Goal: Find specific page/section: Find specific page/section

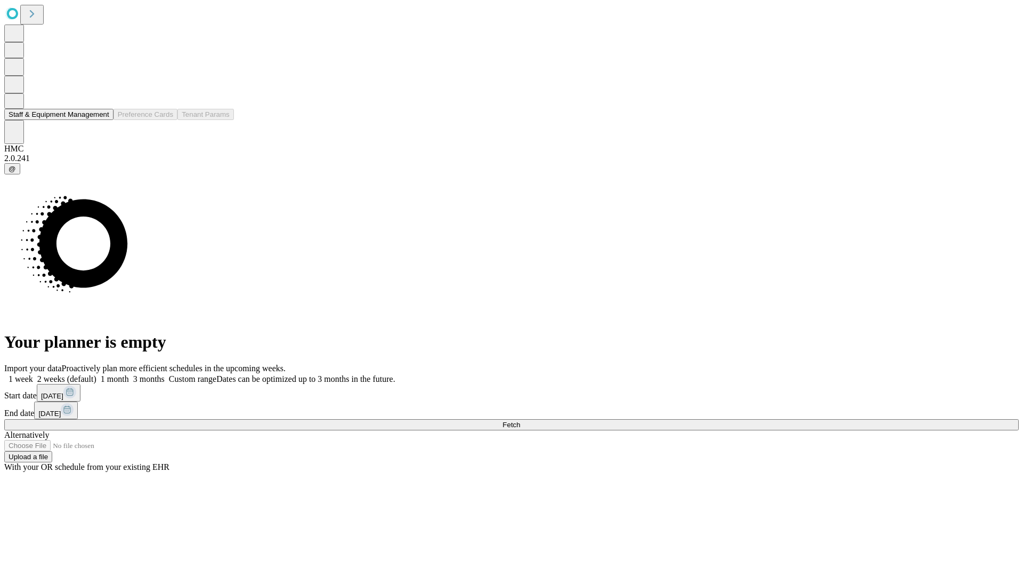
click at [100, 120] on button "Staff & Equipment Management" at bounding box center [58, 114] width 109 height 11
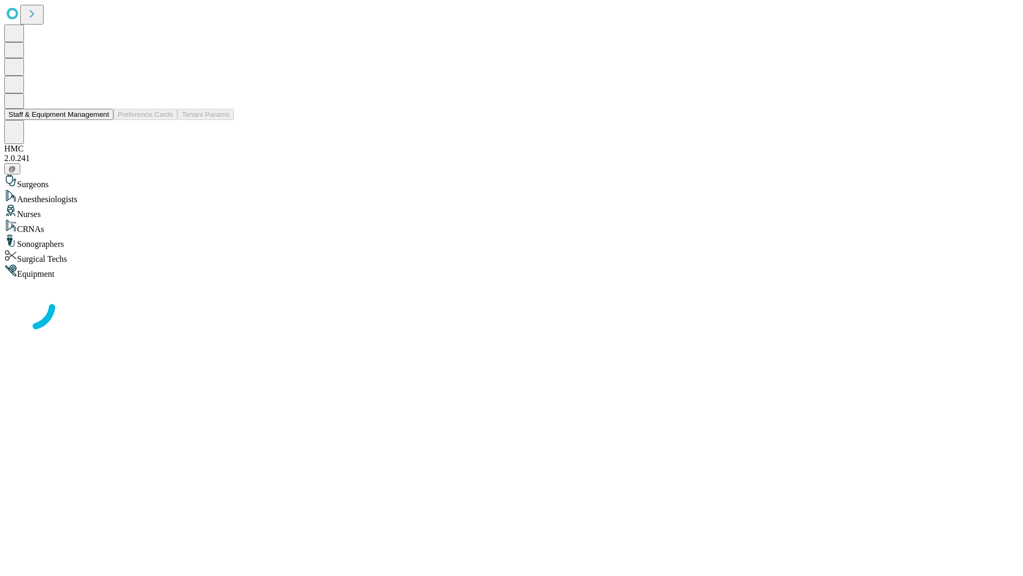
click at [102, 120] on button "Staff & Equipment Management" at bounding box center [58, 114] width 109 height 11
